Goal: Task Accomplishment & Management: Manage account settings

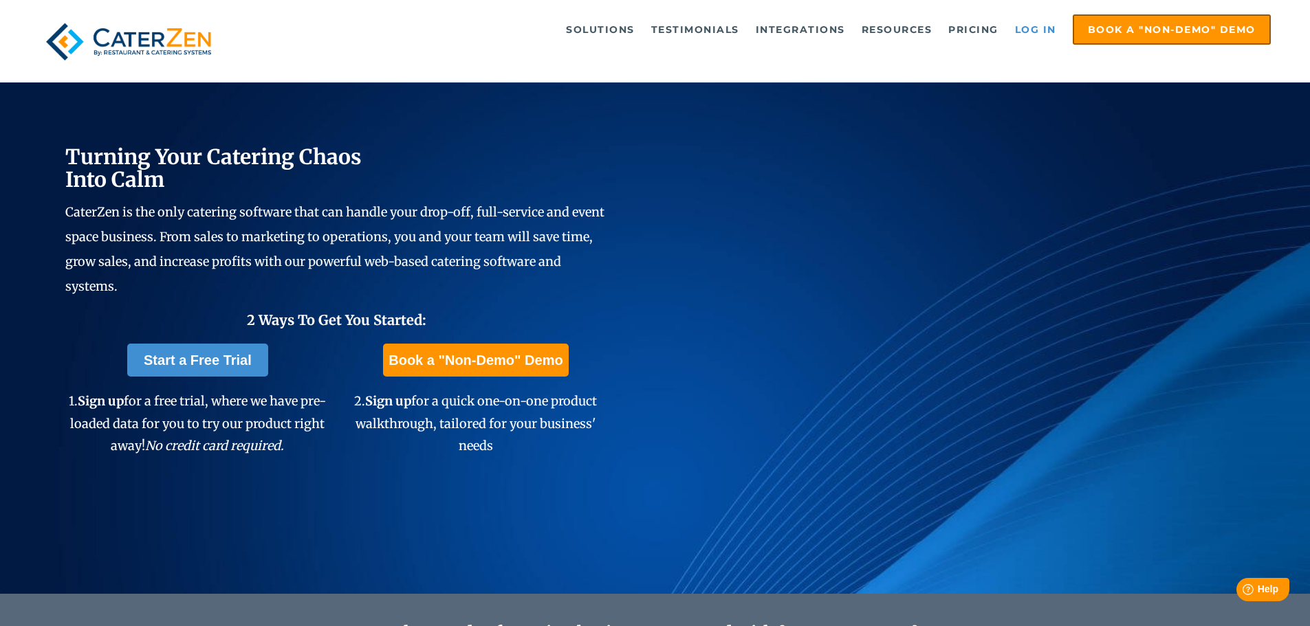
click at [1032, 25] on link "Log in" at bounding box center [1035, 30] width 55 height 28
click at [1033, 28] on link "Log in" at bounding box center [1035, 30] width 55 height 28
click at [1026, 28] on link "Log in" at bounding box center [1035, 30] width 55 height 28
